Goal: Check status: Check status

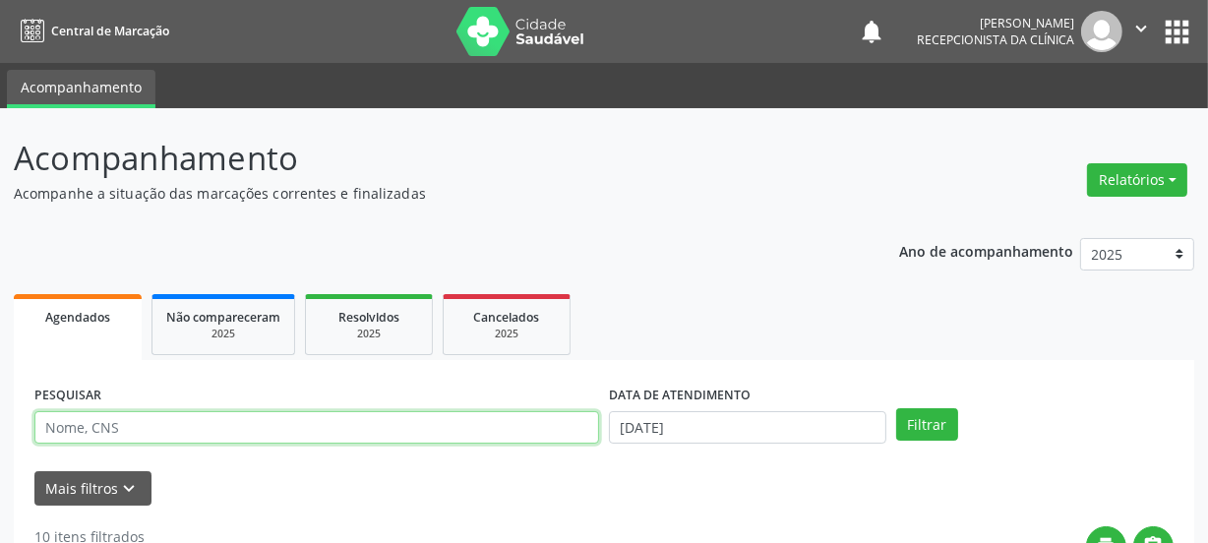
click at [187, 420] on input "text" at bounding box center [316, 427] width 565 height 33
type input "700901952029097"
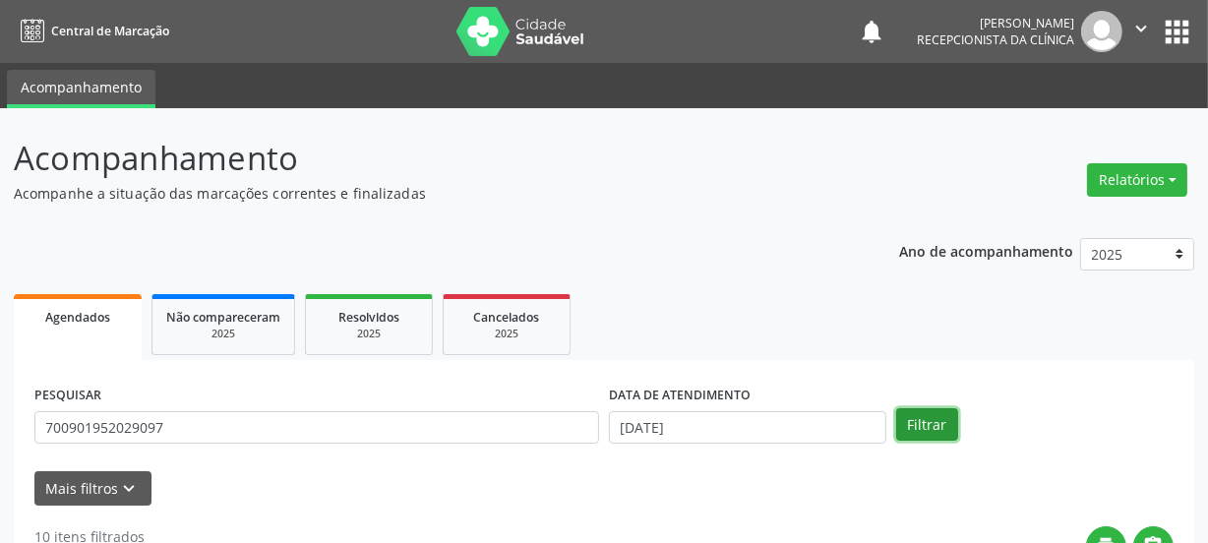
click at [924, 422] on button "Filtrar" at bounding box center [927, 424] width 62 height 33
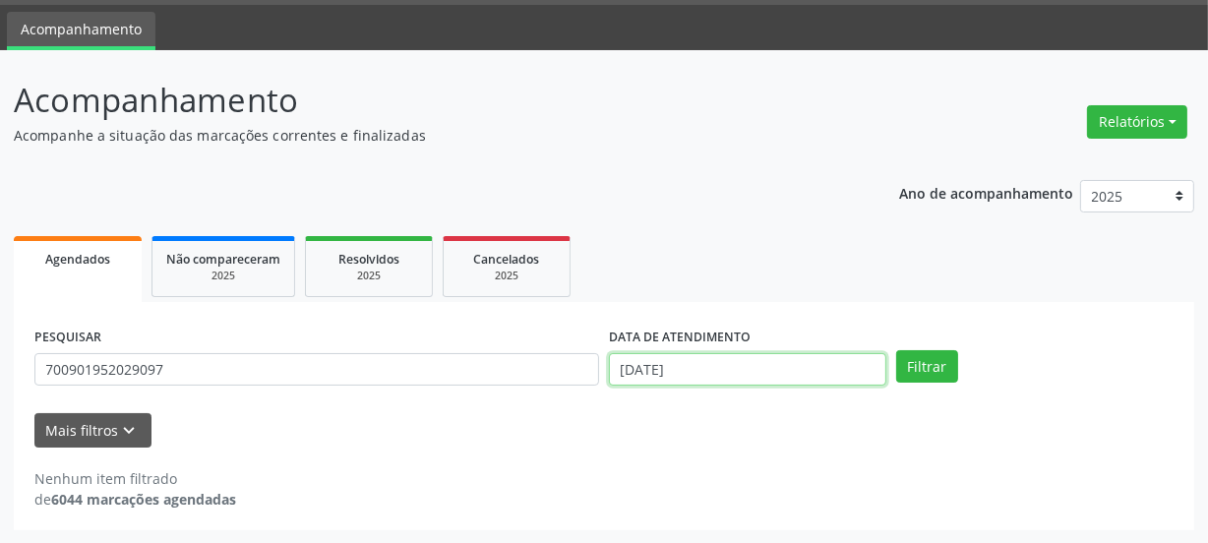
click at [685, 367] on input "[DATE]" at bounding box center [747, 369] width 277 height 33
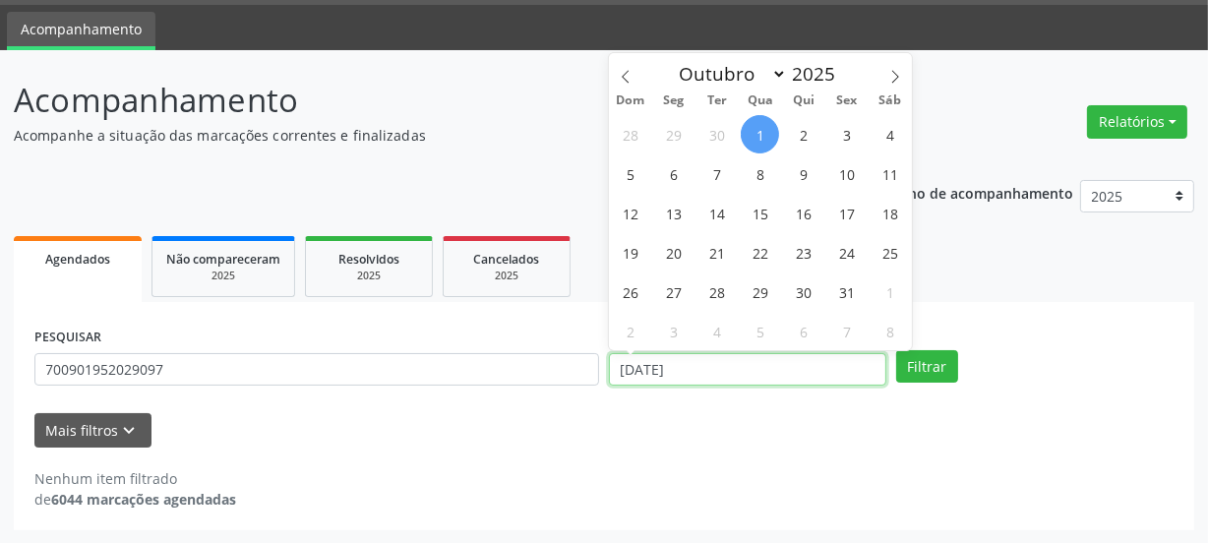
drag, startPoint x: 650, startPoint y: 369, endPoint x: 632, endPoint y: 372, distance: 18.9
click at [630, 372] on input "[DATE]" at bounding box center [747, 369] width 277 height 33
click at [701, 375] on input "[DATE]" at bounding box center [747, 369] width 277 height 33
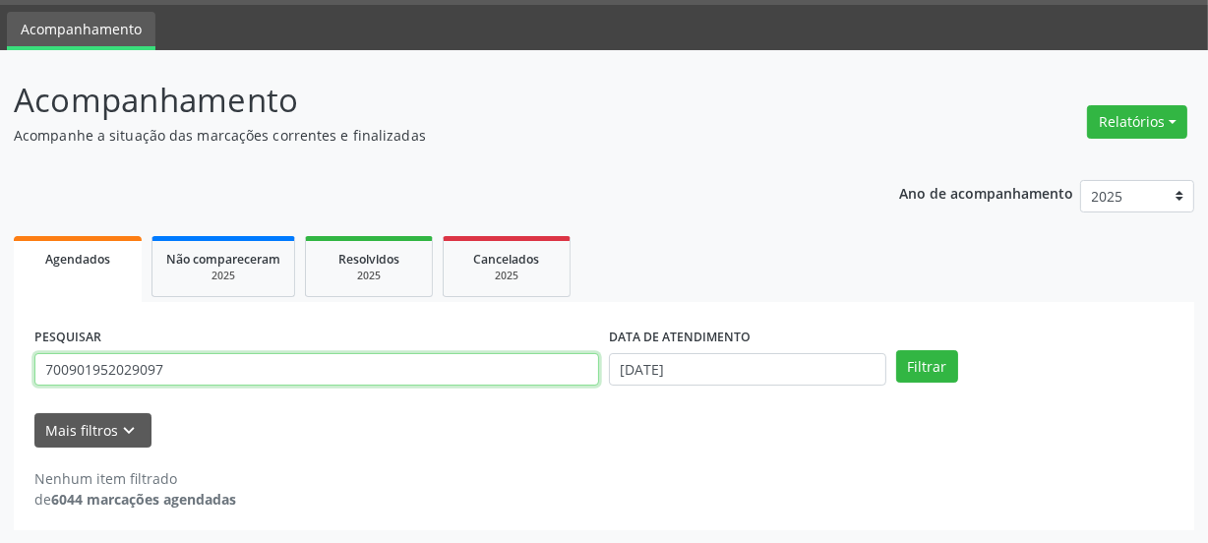
drag, startPoint x: 173, startPoint y: 368, endPoint x: 0, endPoint y: 376, distance: 173.4
click at [0, 376] on div "Acompanhamento Acompanhe a situação das marcações correntes e finalizadas Relat…" at bounding box center [604, 297] width 1208 height 494
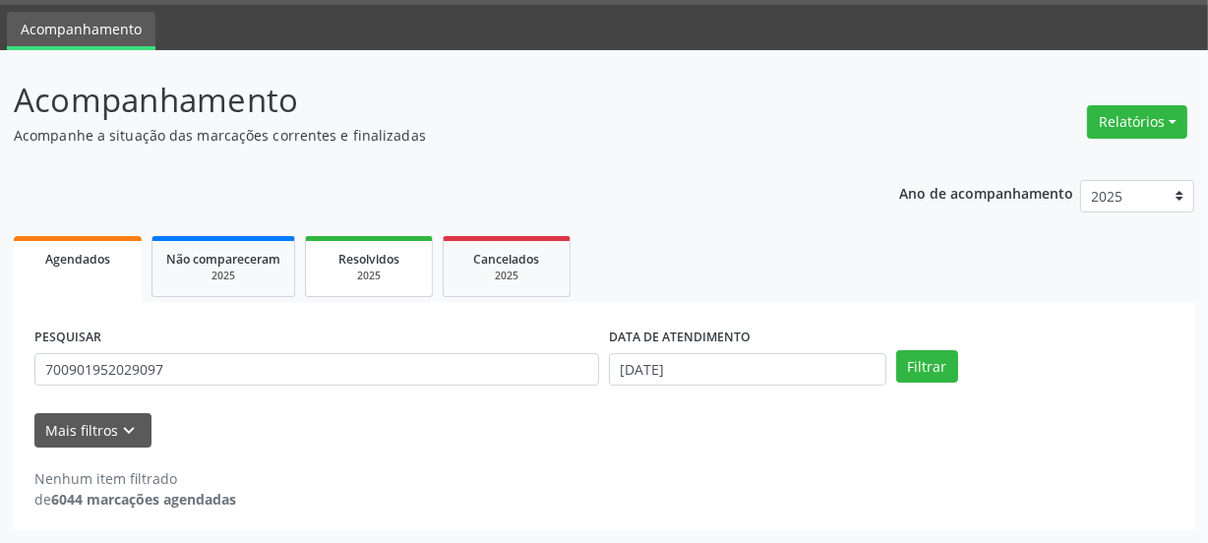
click at [369, 244] on link "Resolvidos 2025" at bounding box center [369, 266] width 128 height 61
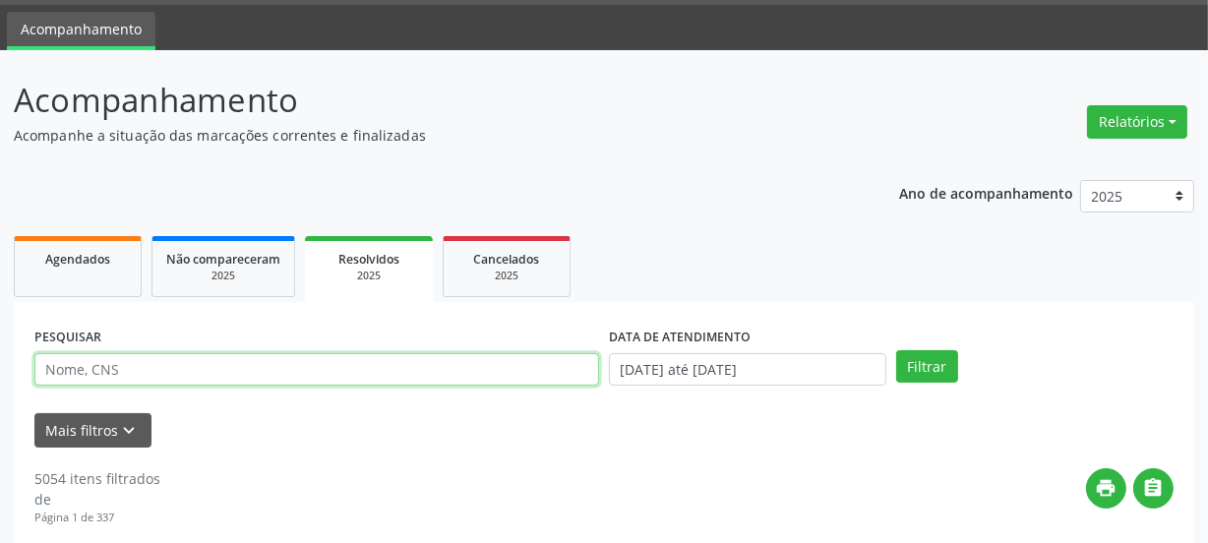
click at [206, 365] on input "text" at bounding box center [316, 369] width 565 height 33
paste input "700901952029097"
type input "700901952029097"
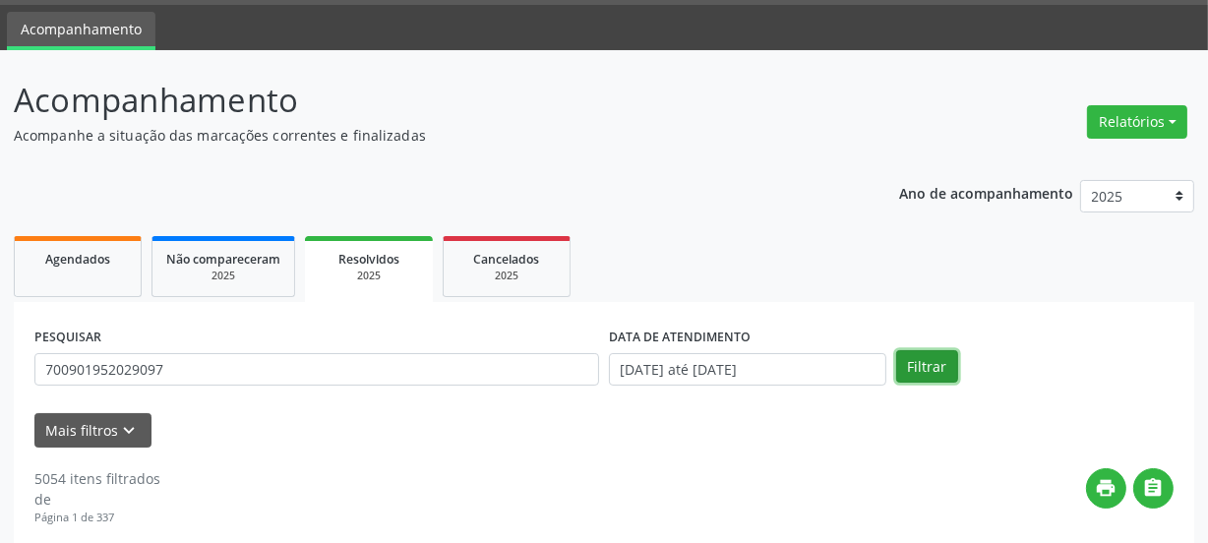
click at [937, 356] on button "Filtrar" at bounding box center [927, 366] width 62 height 33
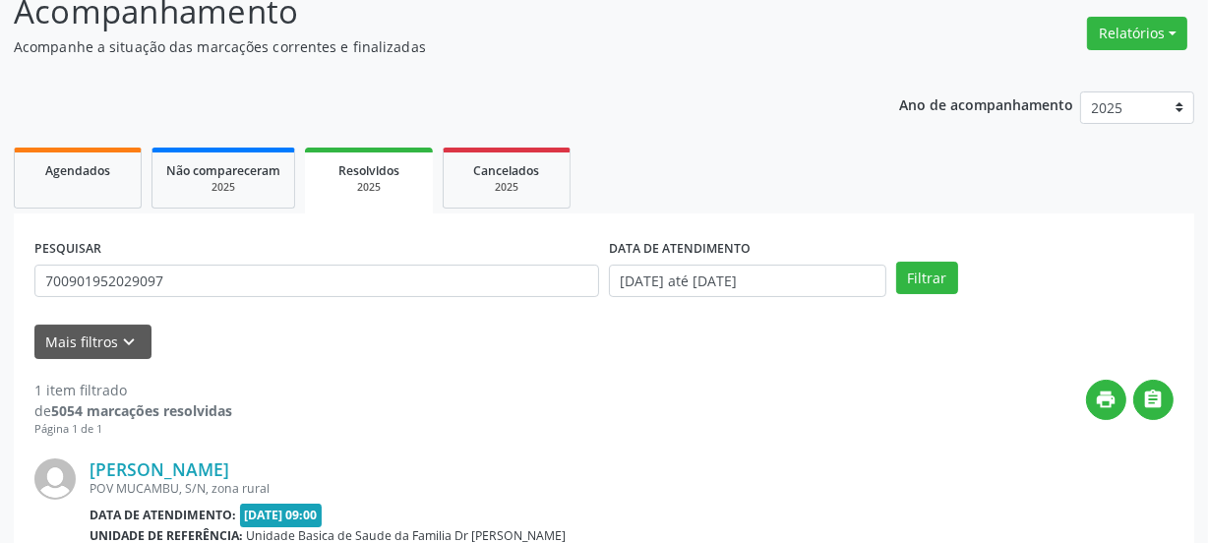
scroll to position [178, 0]
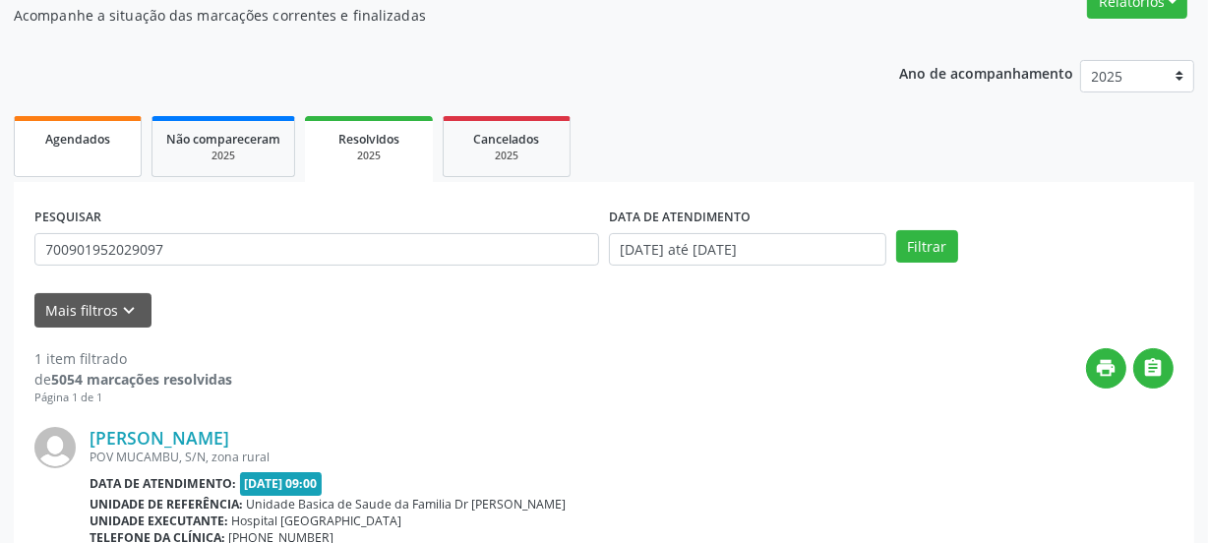
click at [89, 160] on link "Agendados" at bounding box center [78, 146] width 128 height 61
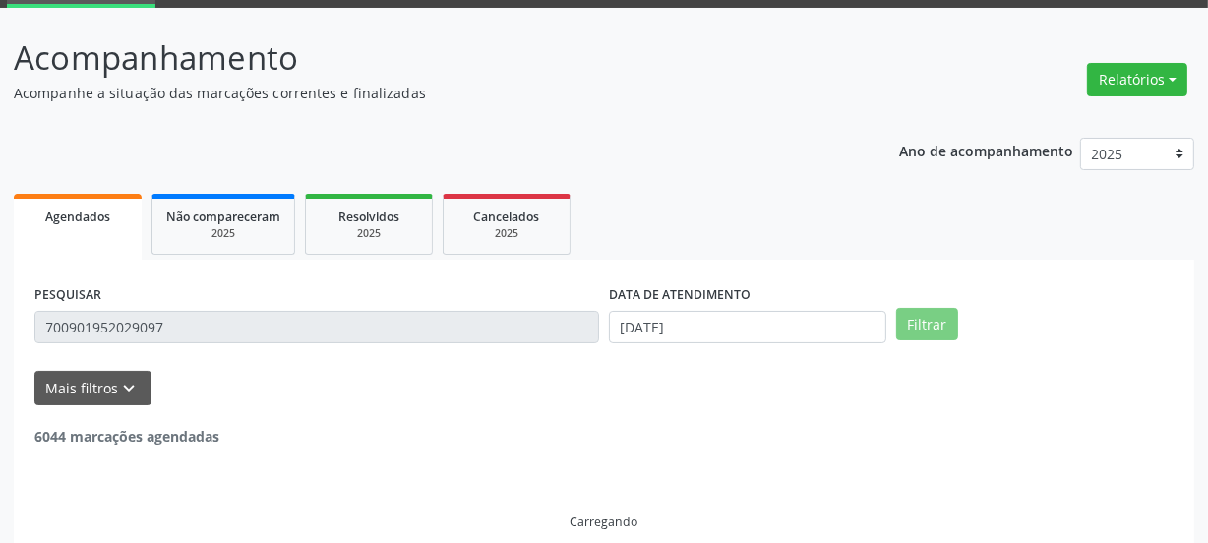
scroll to position [58, 0]
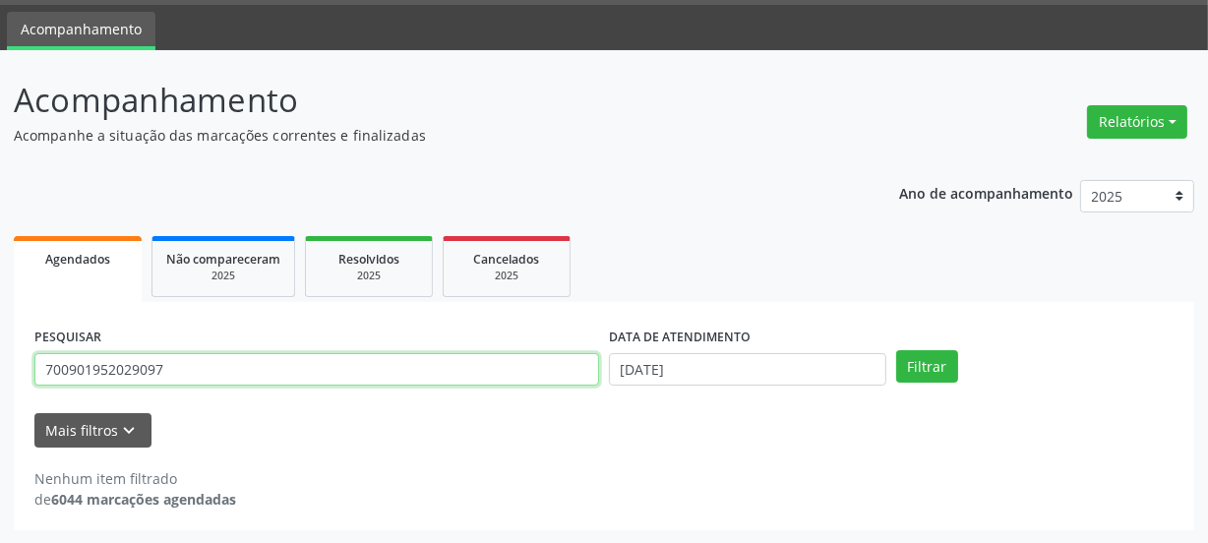
drag, startPoint x: 287, startPoint y: 365, endPoint x: 1, endPoint y: 374, distance: 286.5
click at [0, 397] on div "Acompanhamento Acompanhe a situação das marcações correntes e finalizadas Relat…" at bounding box center [604, 297] width 1208 height 494
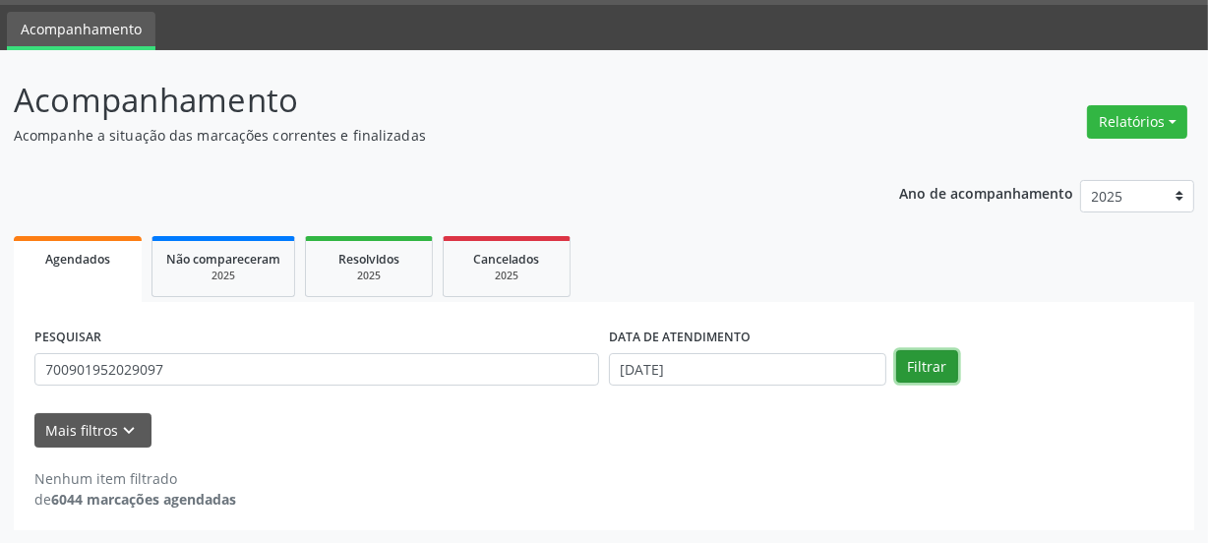
click at [932, 364] on button "Filtrar" at bounding box center [927, 366] width 62 height 33
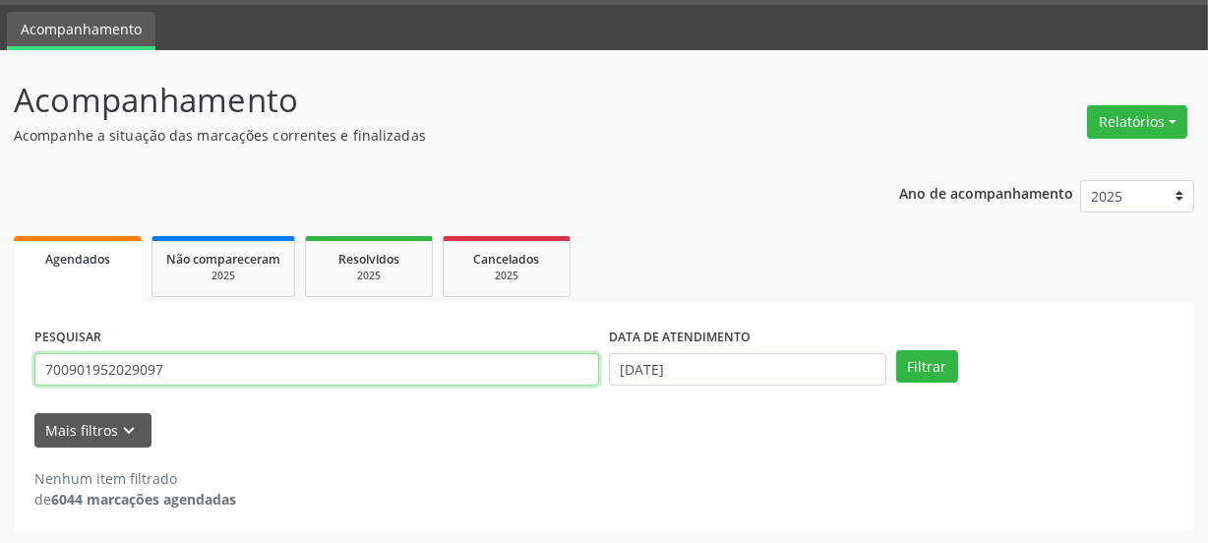
drag, startPoint x: 337, startPoint y: 362, endPoint x: 0, endPoint y: 359, distance: 336.5
click at [0, 359] on div "Acompanhamento Acompanhe a situação das marcações correntes e finalizadas Relat…" at bounding box center [604, 297] width 1208 height 494
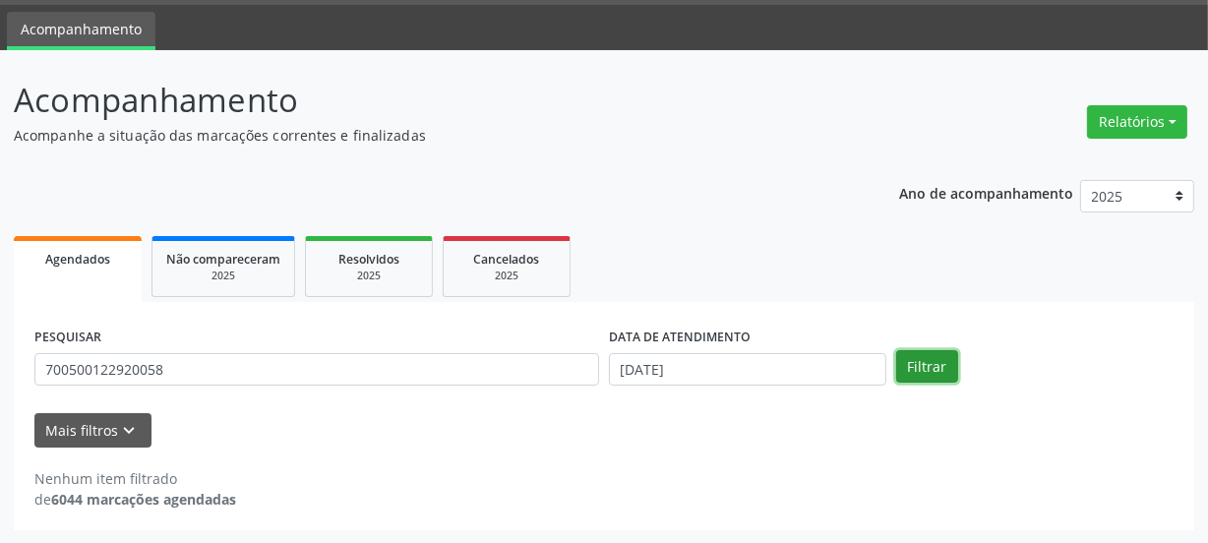
click at [911, 366] on button "Filtrar" at bounding box center [927, 366] width 62 height 33
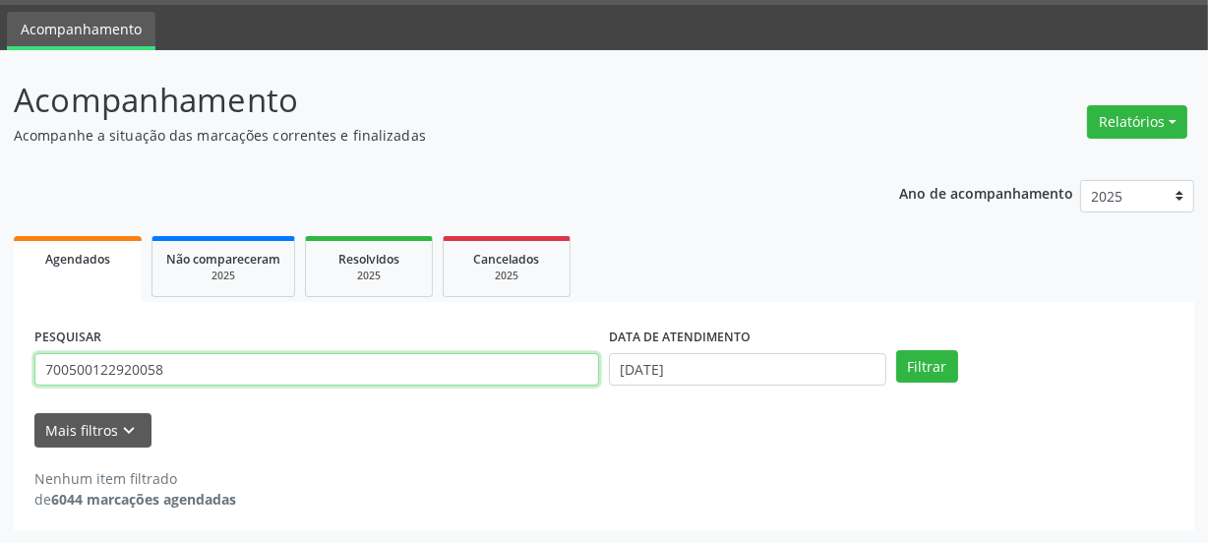
drag, startPoint x: 215, startPoint y: 363, endPoint x: 0, endPoint y: 382, distance: 216.3
click at [0, 382] on div "Acompanhamento Acompanhe a situação das marcações correntes e finalizadas Relat…" at bounding box center [604, 297] width 1208 height 494
type input "704302558537797"
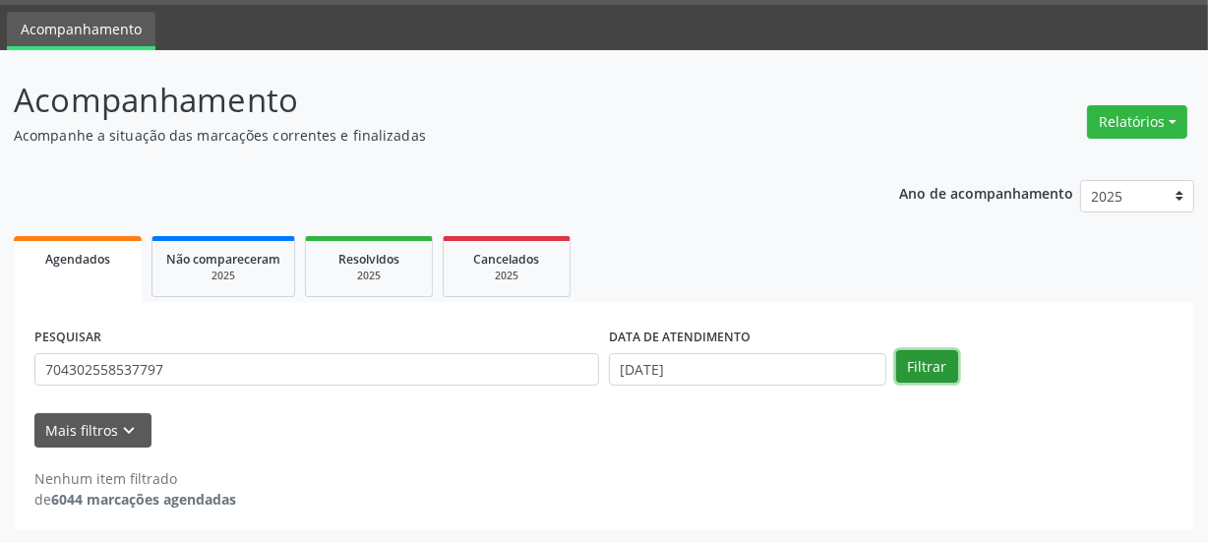
click at [937, 365] on button "Filtrar" at bounding box center [927, 366] width 62 height 33
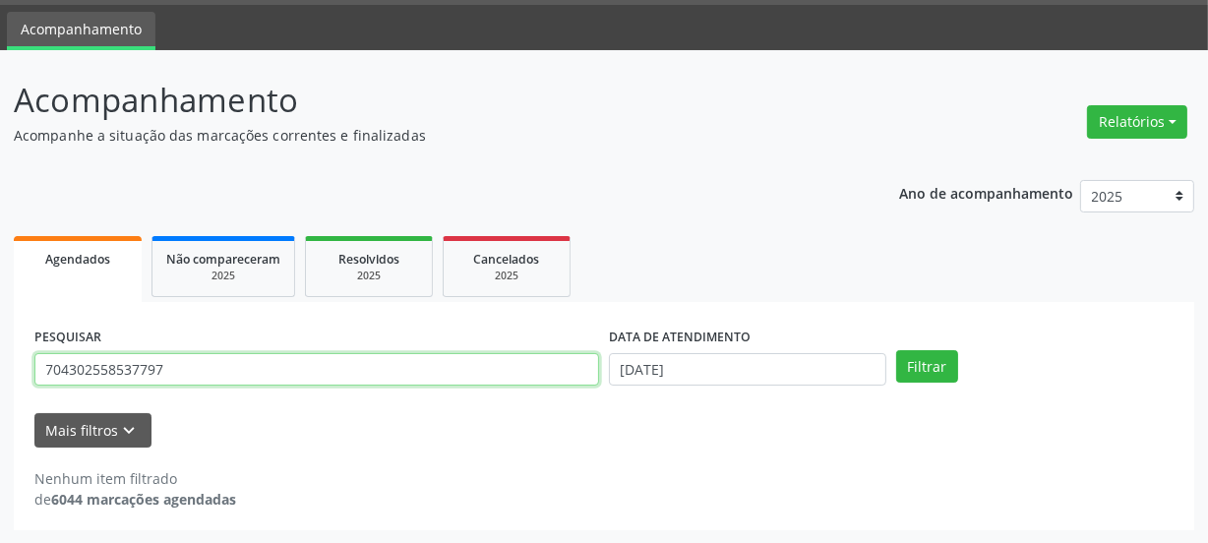
drag, startPoint x: 128, startPoint y: 370, endPoint x: 0, endPoint y: 376, distance: 128.1
click at [0, 376] on div "Acompanhamento Acompanhe a situação das marcações correntes e finalizadas Relat…" at bounding box center [604, 297] width 1208 height 494
